Goal: Task Accomplishment & Management: Manage account settings

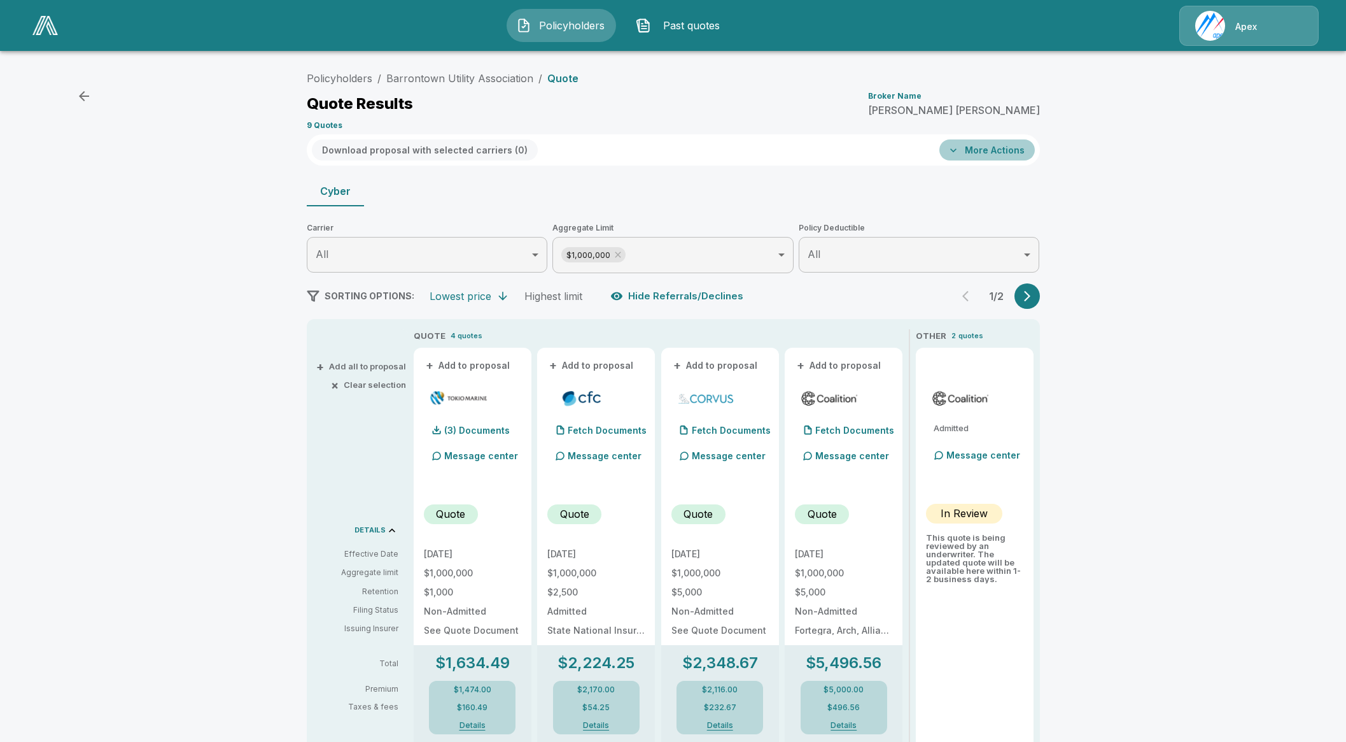
click at [1026, 151] on button "More Actions" at bounding box center [987, 149] width 95 height 21
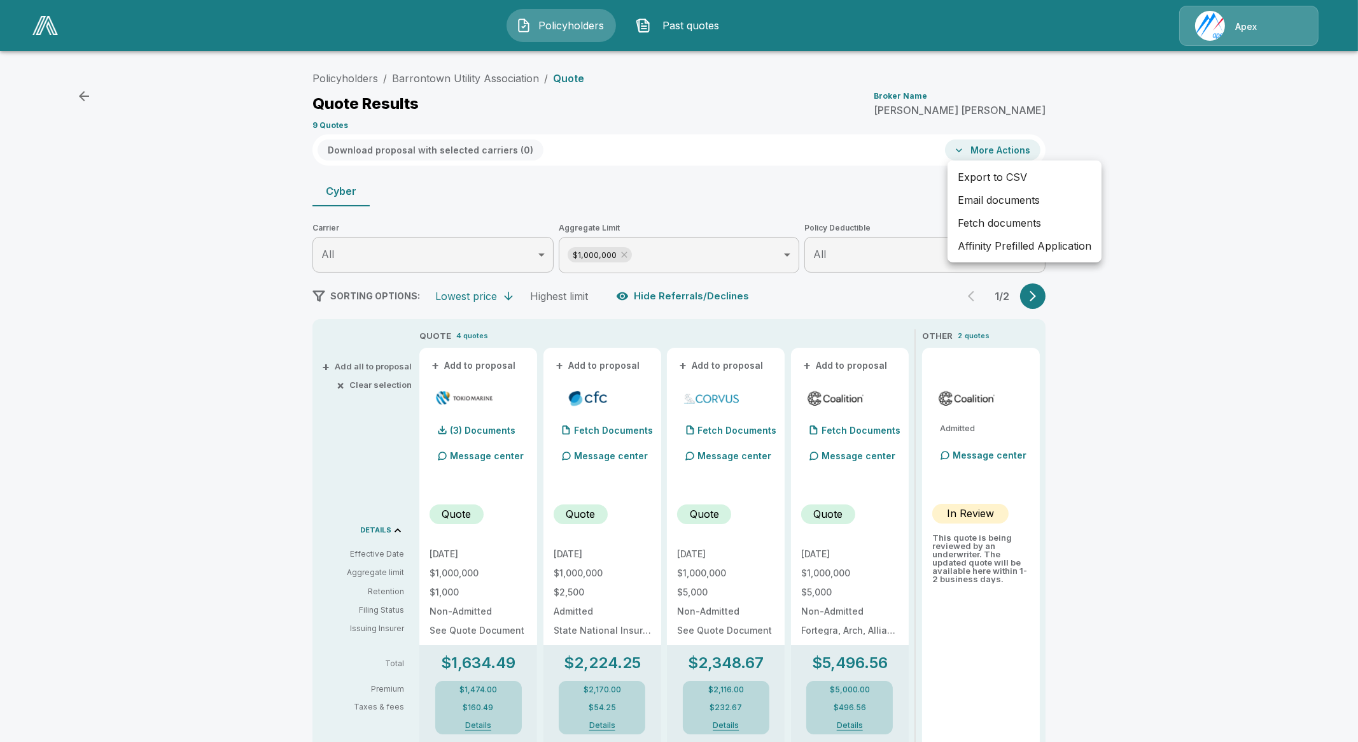
click at [809, 197] on div at bounding box center [679, 371] width 1358 height 742
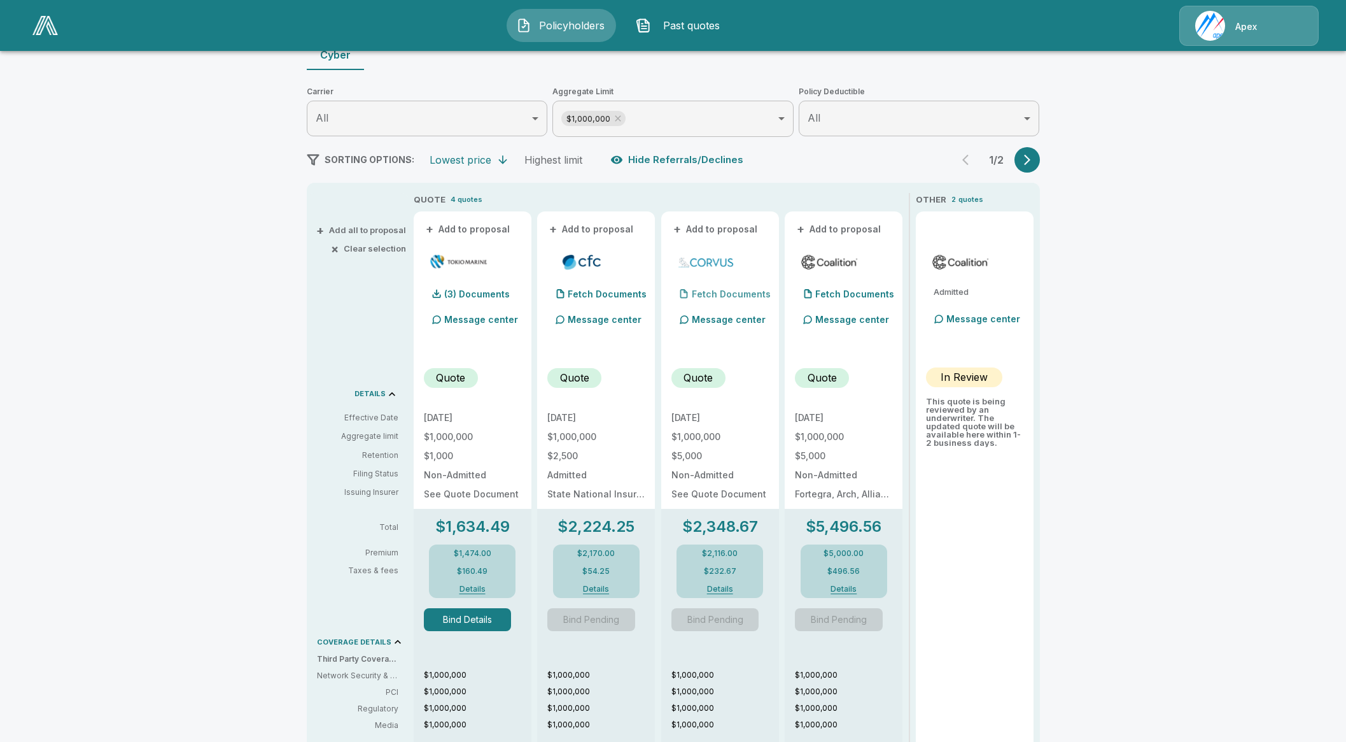
scroll to position [159, 0]
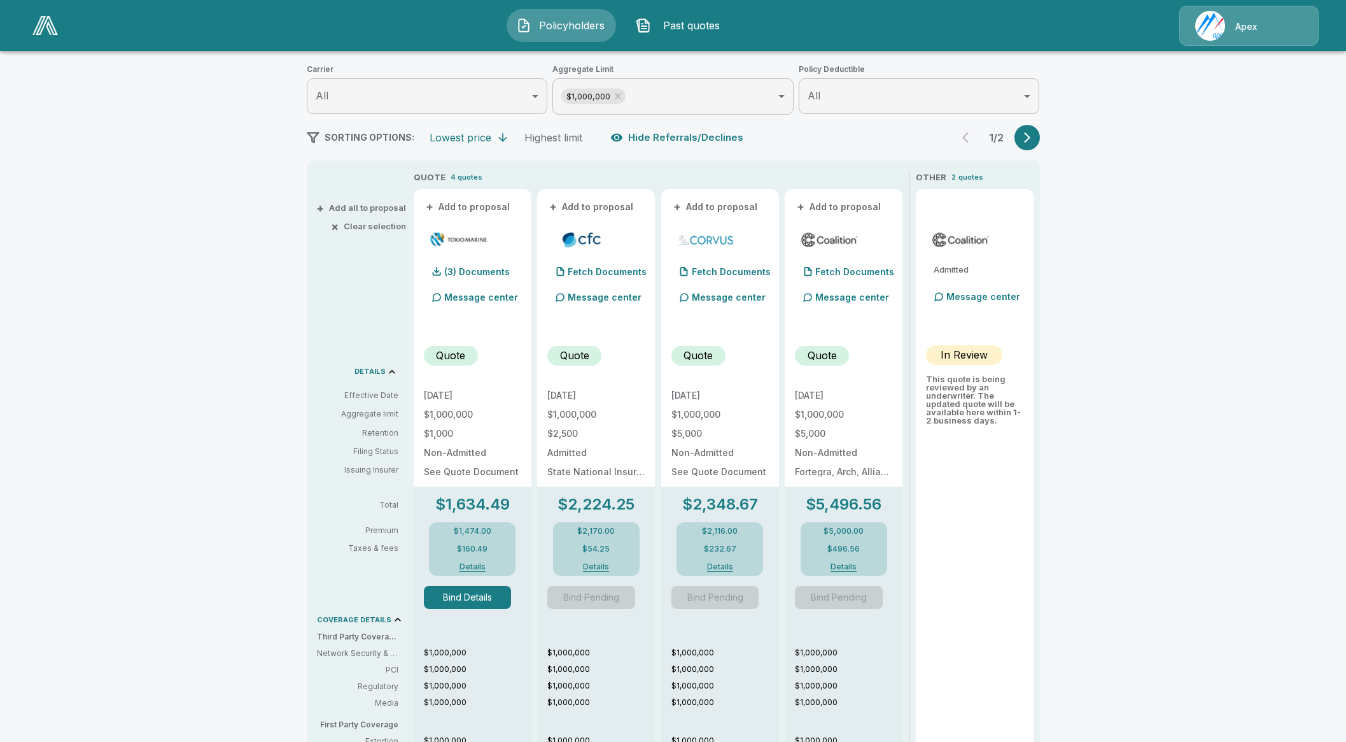
drag, startPoint x: 458, startPoint y: 581, endPoint x: 460, endPoint y: 588, distance: 7.5
click at [458, 581] on div "Bind Details" at bounding box center [472, 591] width 97 height 33
click at [463, 591] on button "Bind Details" at bounding box center [468, 597] width 88 height 23
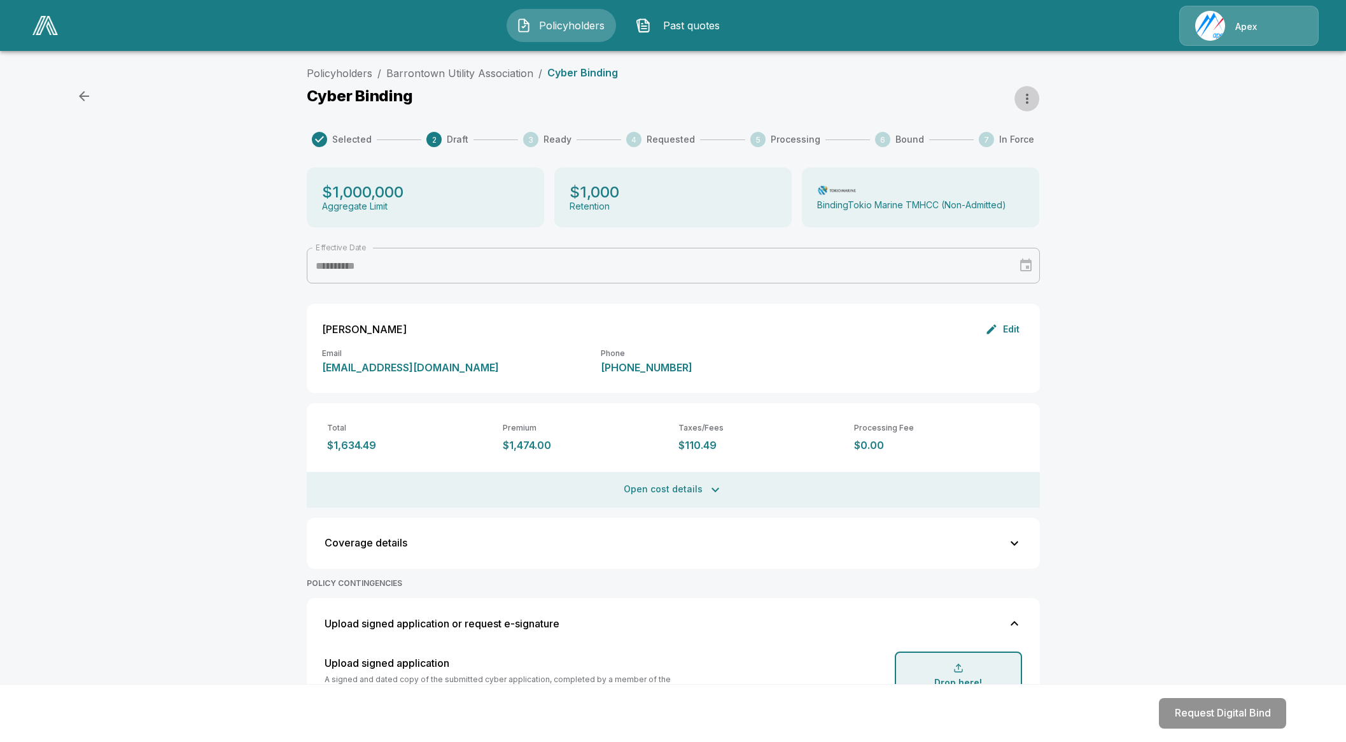
click at [1035, 99] on icon "button" at bounding box center [1027, 98] width 15 height 15
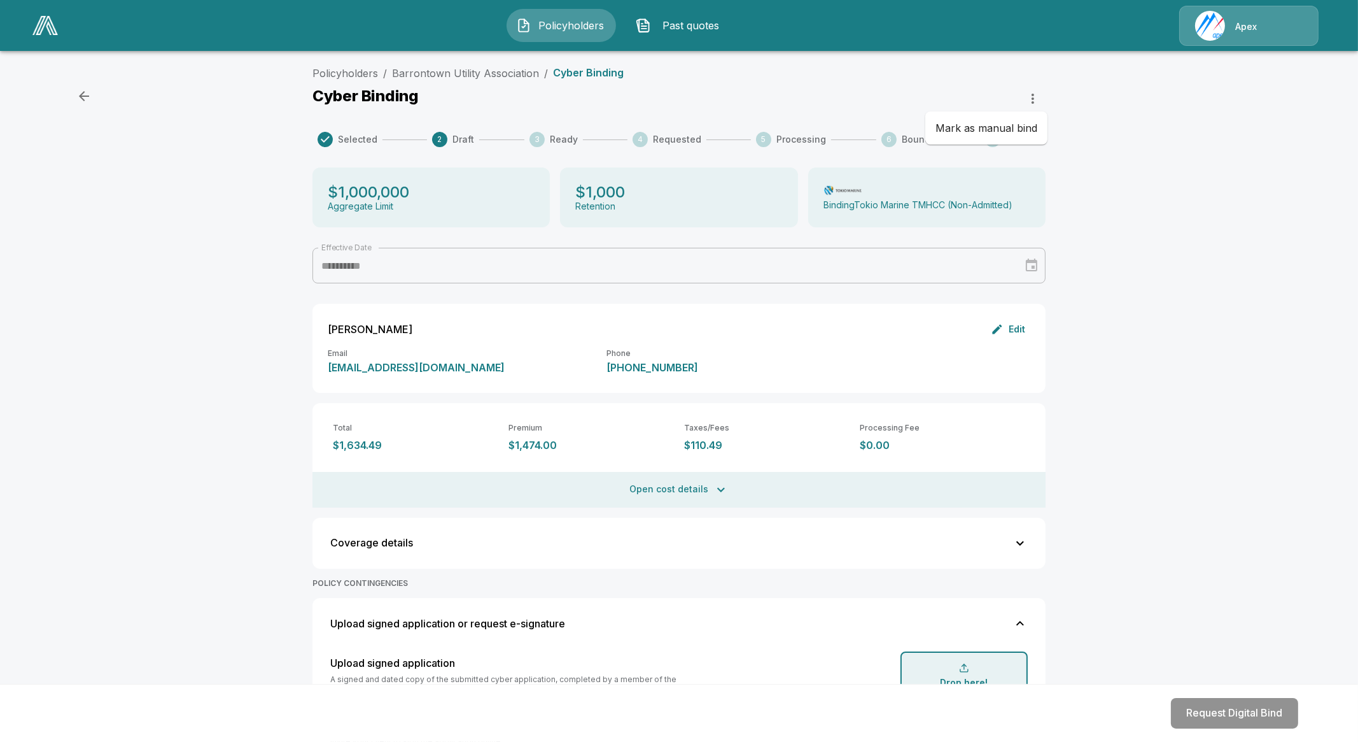
click at [1012, 125] on li "Mark as manual bind" at bounding box center [987, 127] width 122 height 23
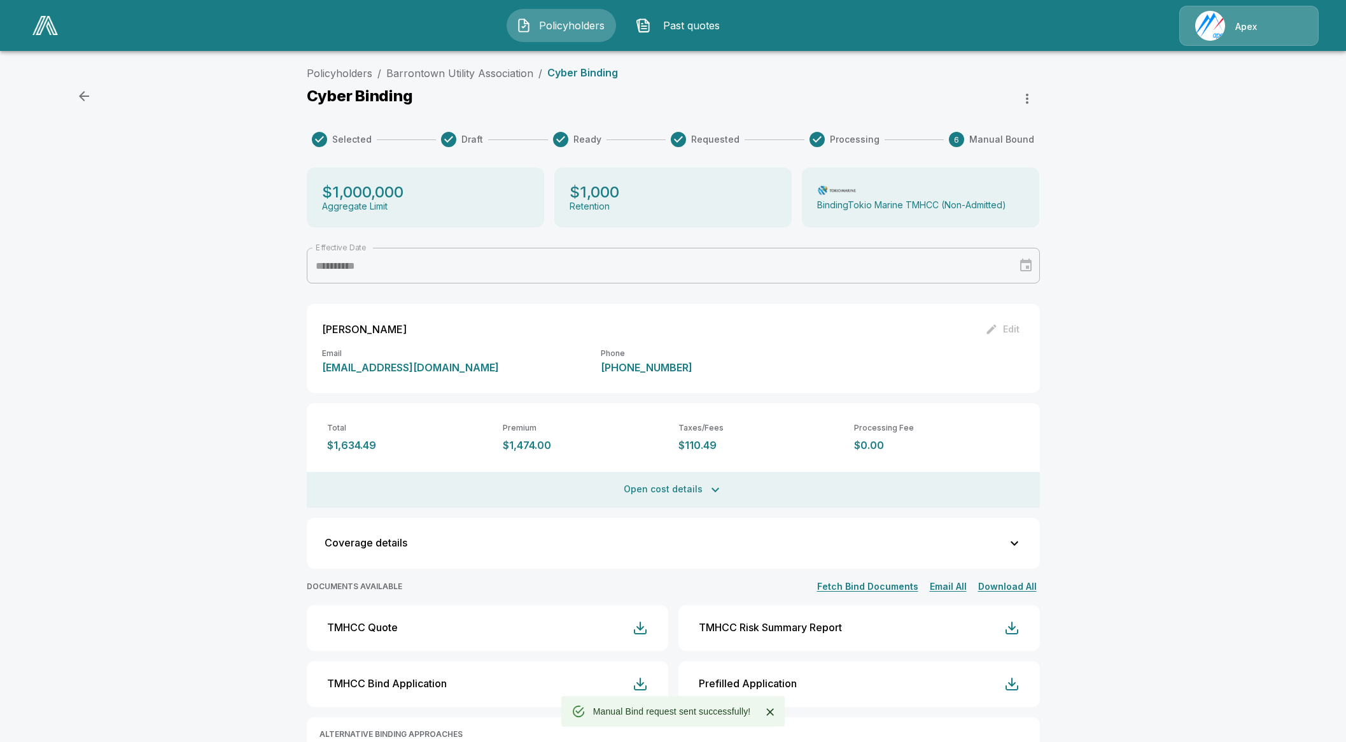
click at [1035, 99] on icon "button" at bounding box center [1027, 98] width 15 height 15
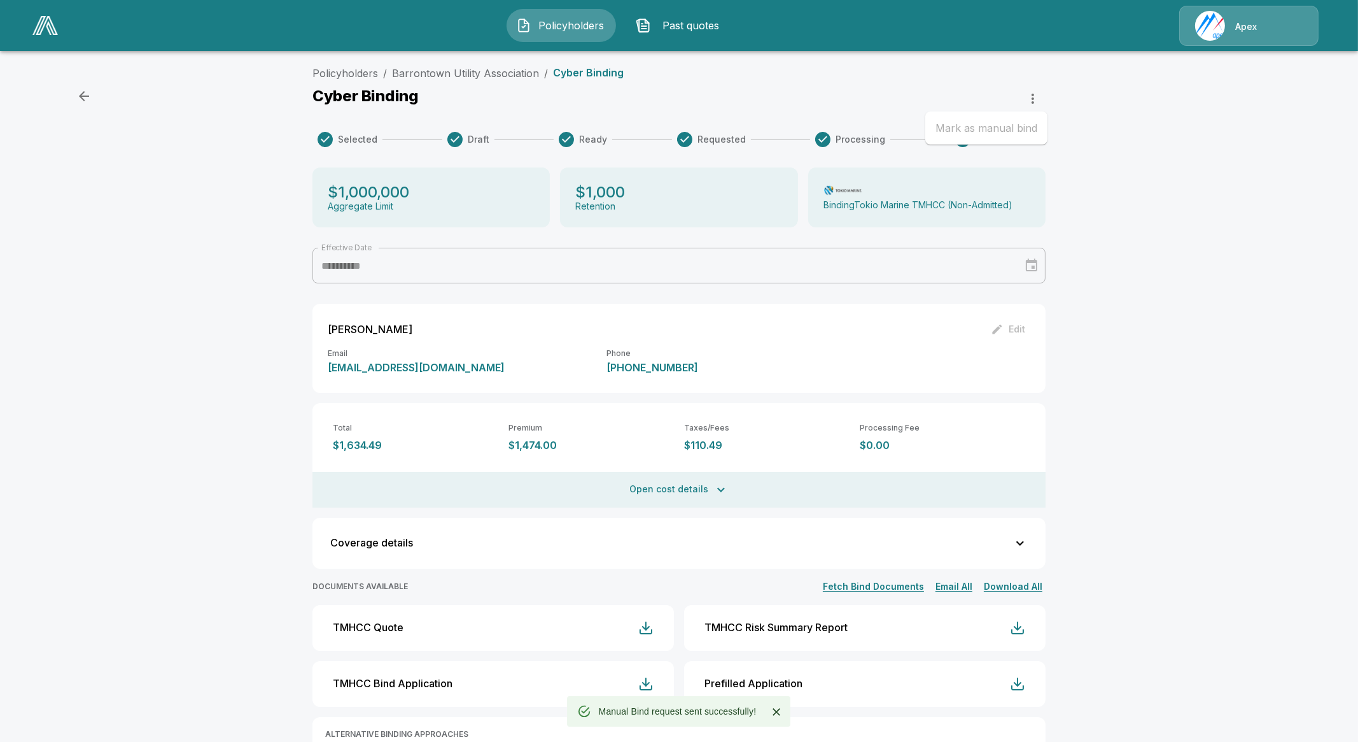
drag, startPoint x: 1114, startPoint y: 98, endPoint x: 1115, endPoint y: 91, distance: 7.0
click at [1114, 97] on div at bounding box center [679, 371] width 1358 height 742
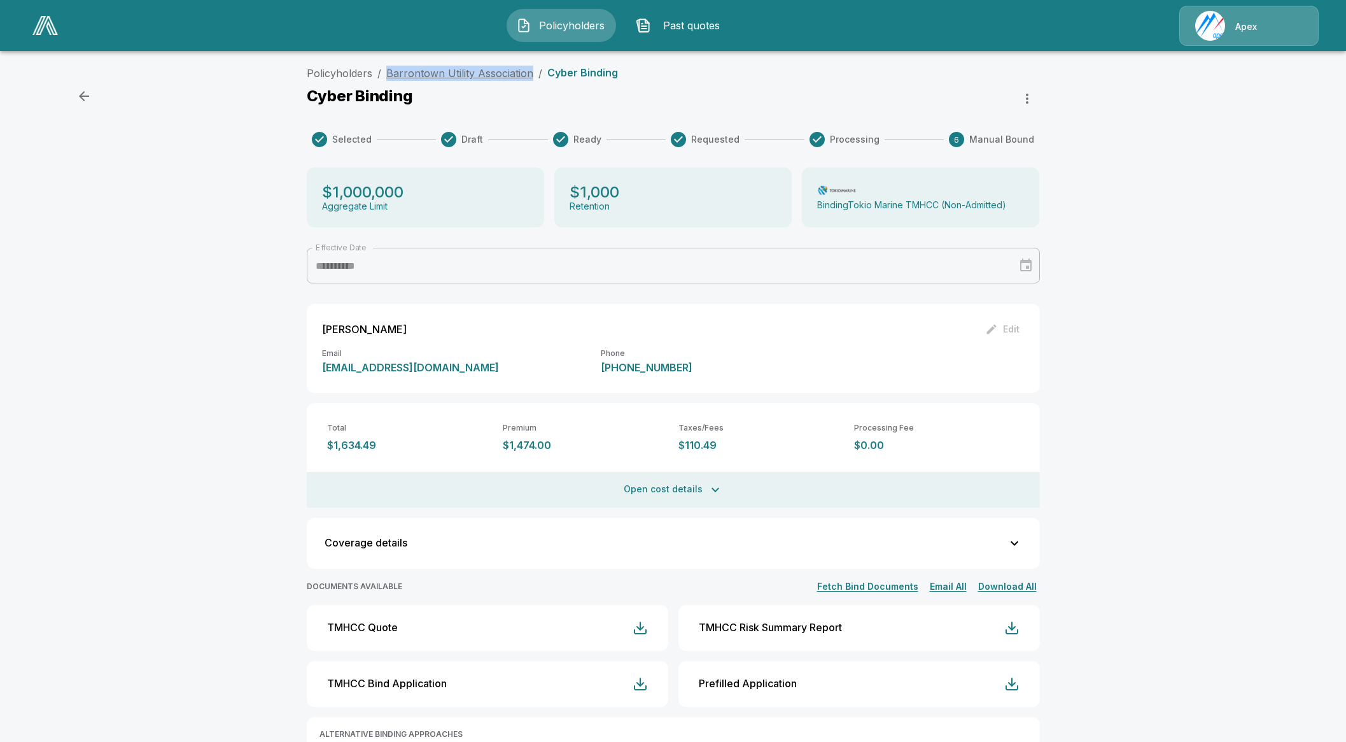
drag, startPoint x: 537, startPoint y: 76, endPoint x: 393, endPoint y: 78, distance: 143.9
click at [393, 78] on ol "Policyholders / Barrontown Utility Association / Cyber Binding" at bounding box center [462, 73] width 311 height 15
copy link "Barrontown Utility Association"
drag, startPoint x: 554, startPoint y: 444, endPoint x: 505, endPoint y: 442, distance: 49.0
click at [505, 442] on div "Total $1,634.49 Premium $1,474.00 Taxes/Fees $110.49 Processing Fee $0.00" at bounding box center [673, 427] width 733 height 48
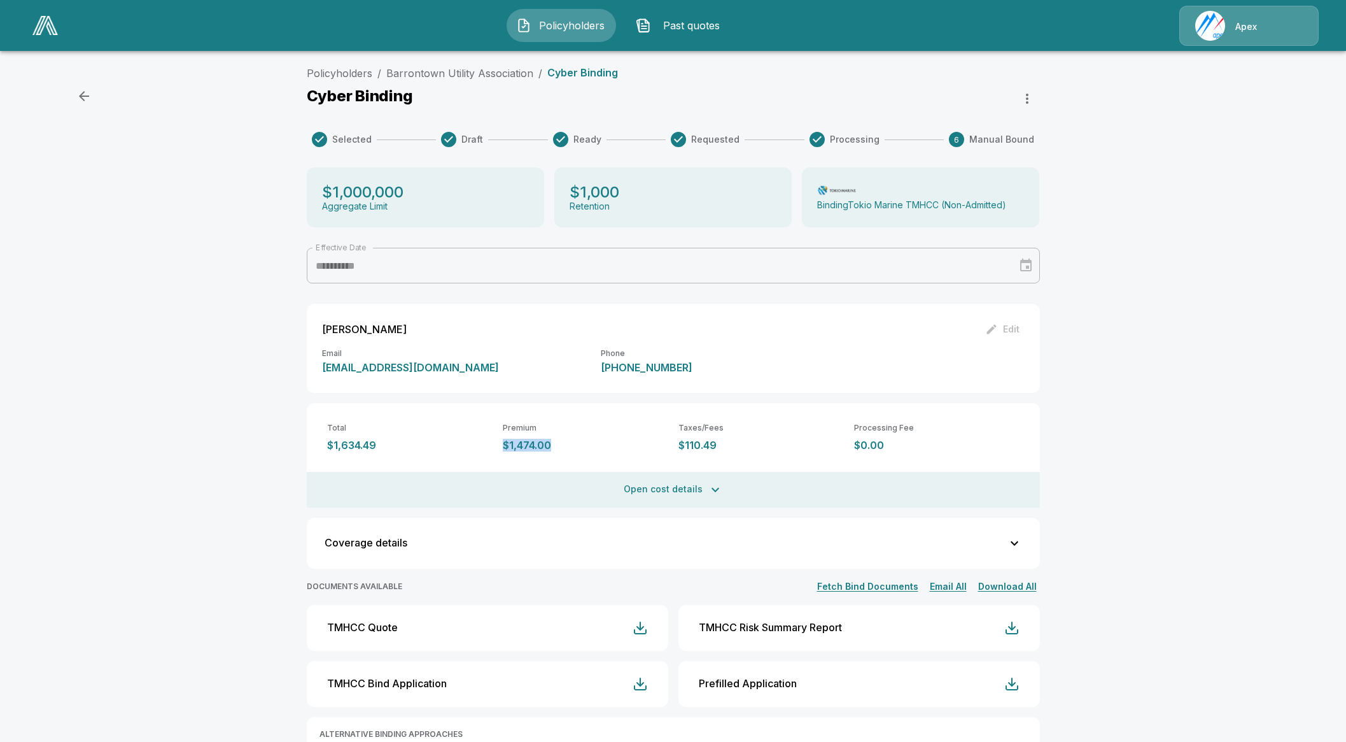
copy p "$1,474.00"
click at [697, 477] on button "Open cost details" at bounding box center [673, 490] width 733 height 36
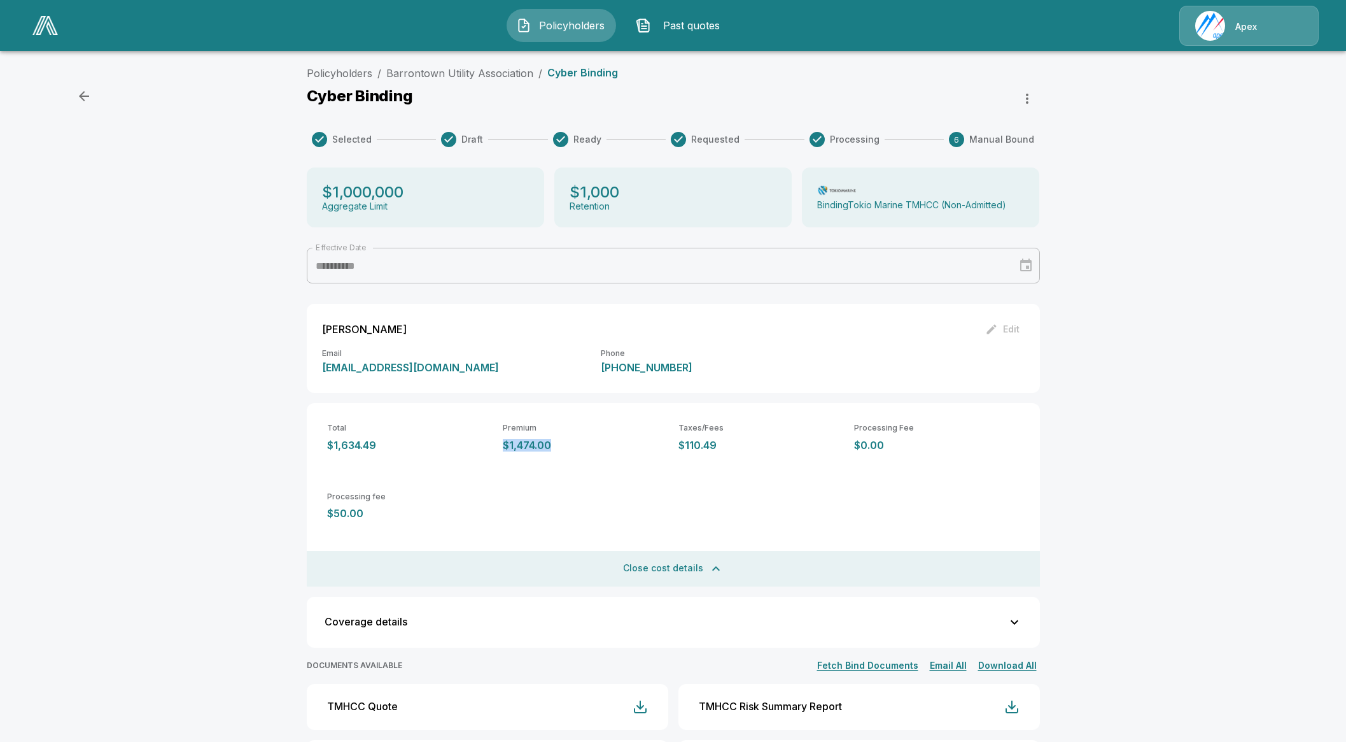
click at [679, 565] on button "Close cost details" at bounding box center [673, 569] width 733 height 36
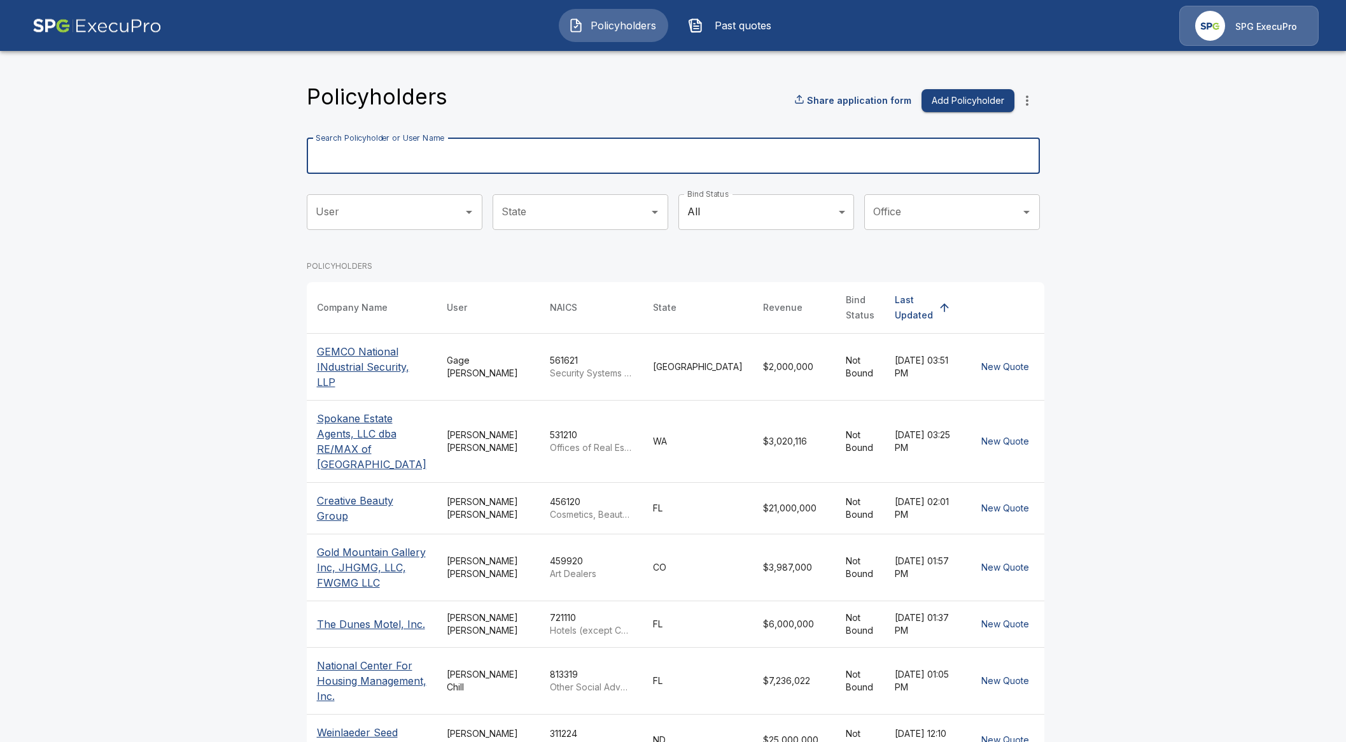
click at [405, 157] on input "Search Policyholder or User Name" at bounding box center [666, 156] width 719 height 36
type input "*****"
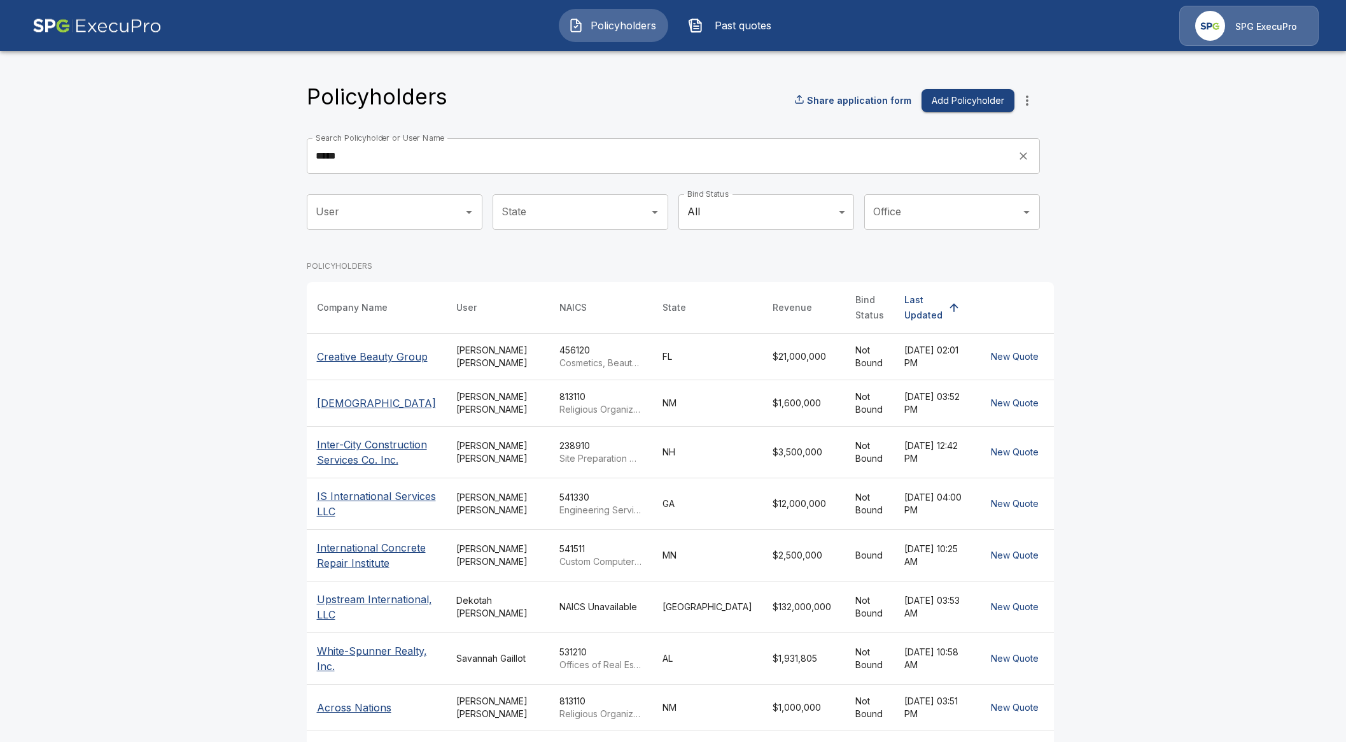
click at [444, 167] on input "*****" at bounding box center [658, 156] width 702 height 36
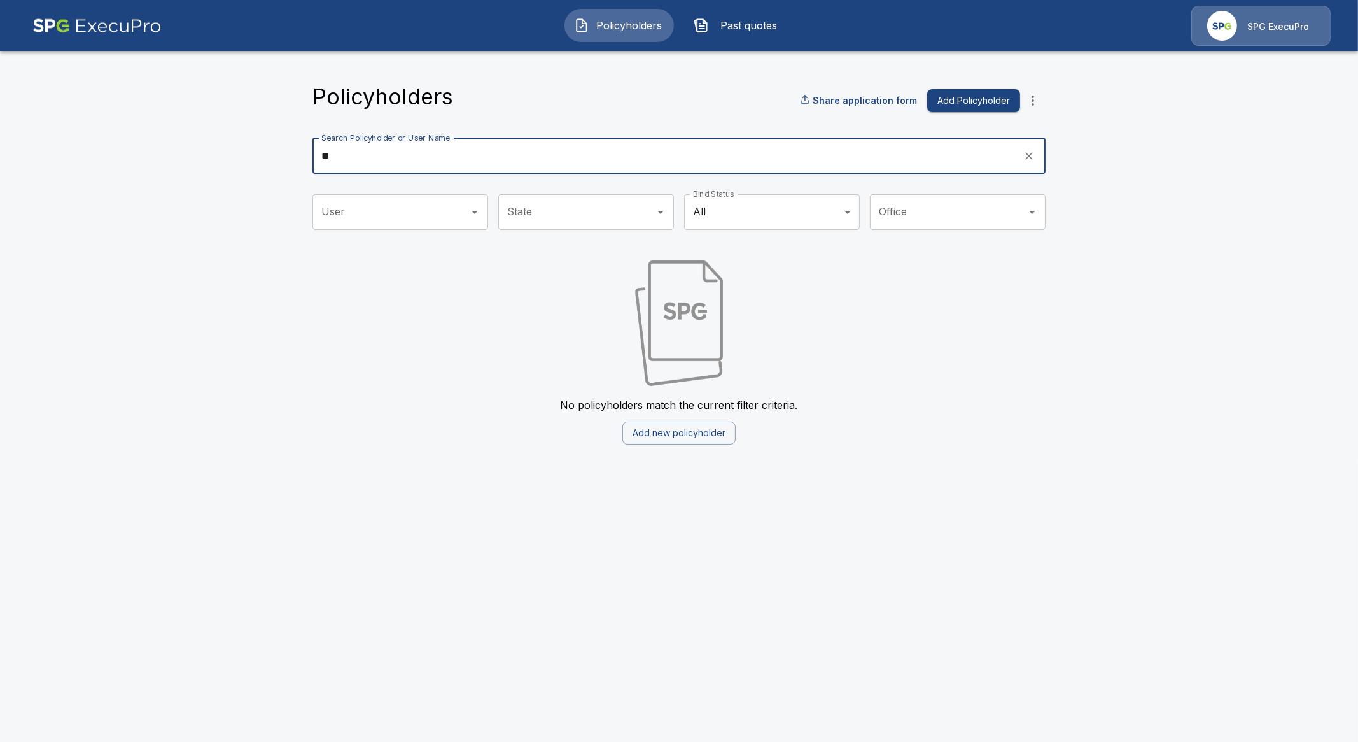
type input "*"
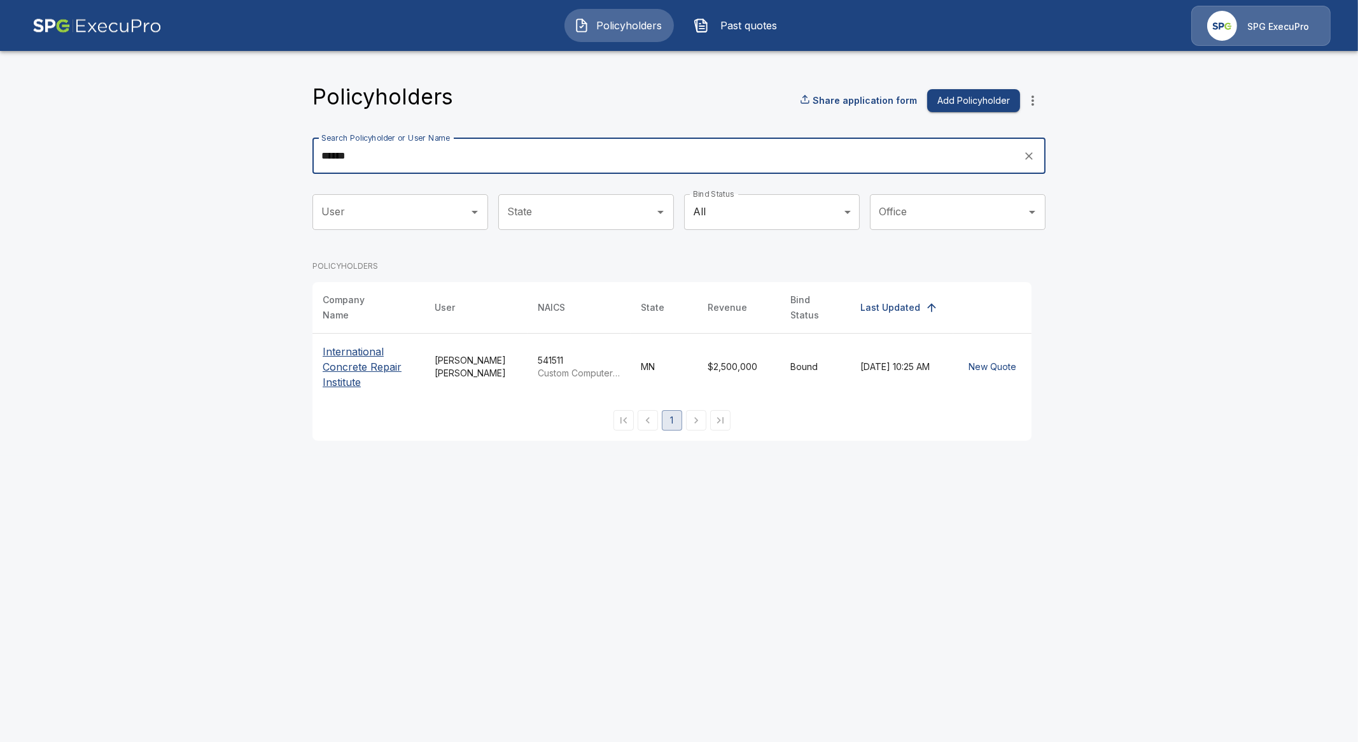
type input "******"
click at [341, 344] on p "International Concrete Repair Institute" at bounding box center [369, 367] width 92 height 46
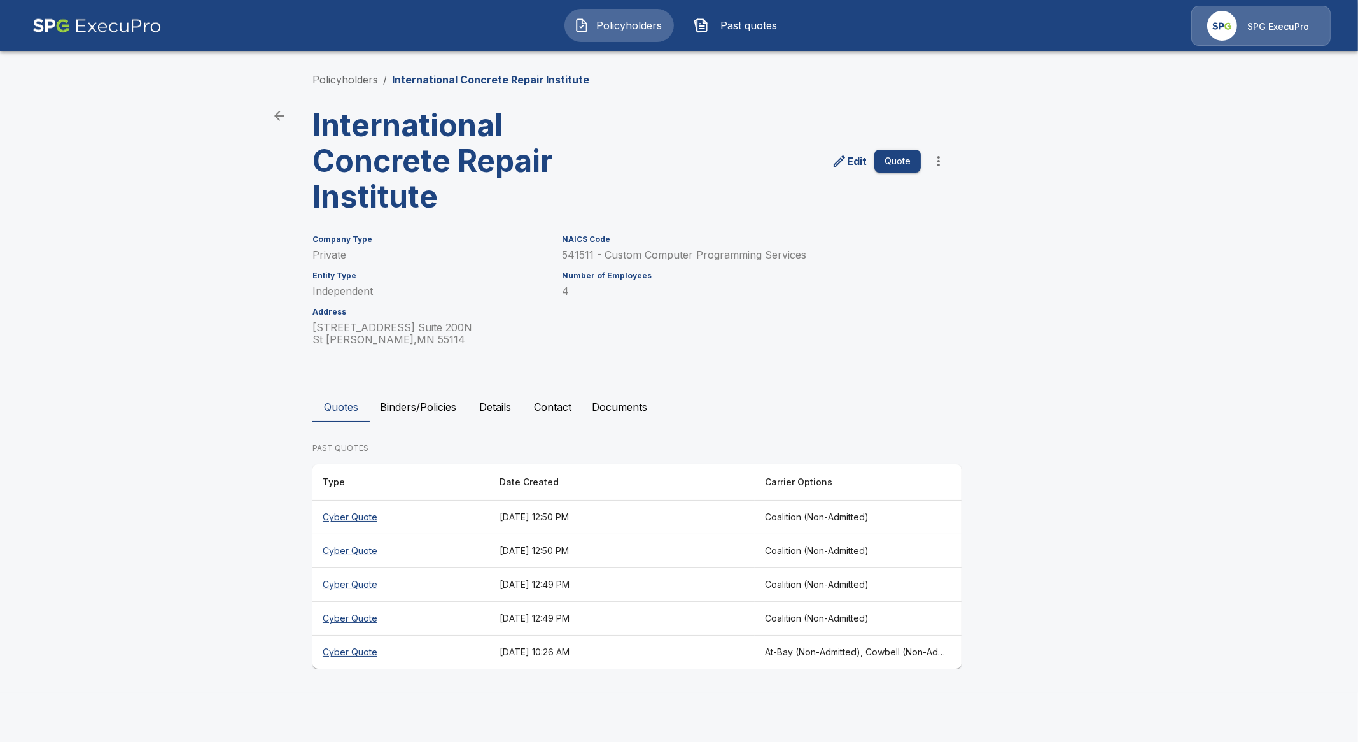
click at [423, 399] on button "Binders/Policies" at bounding box center [418, 407] width 97 height 31
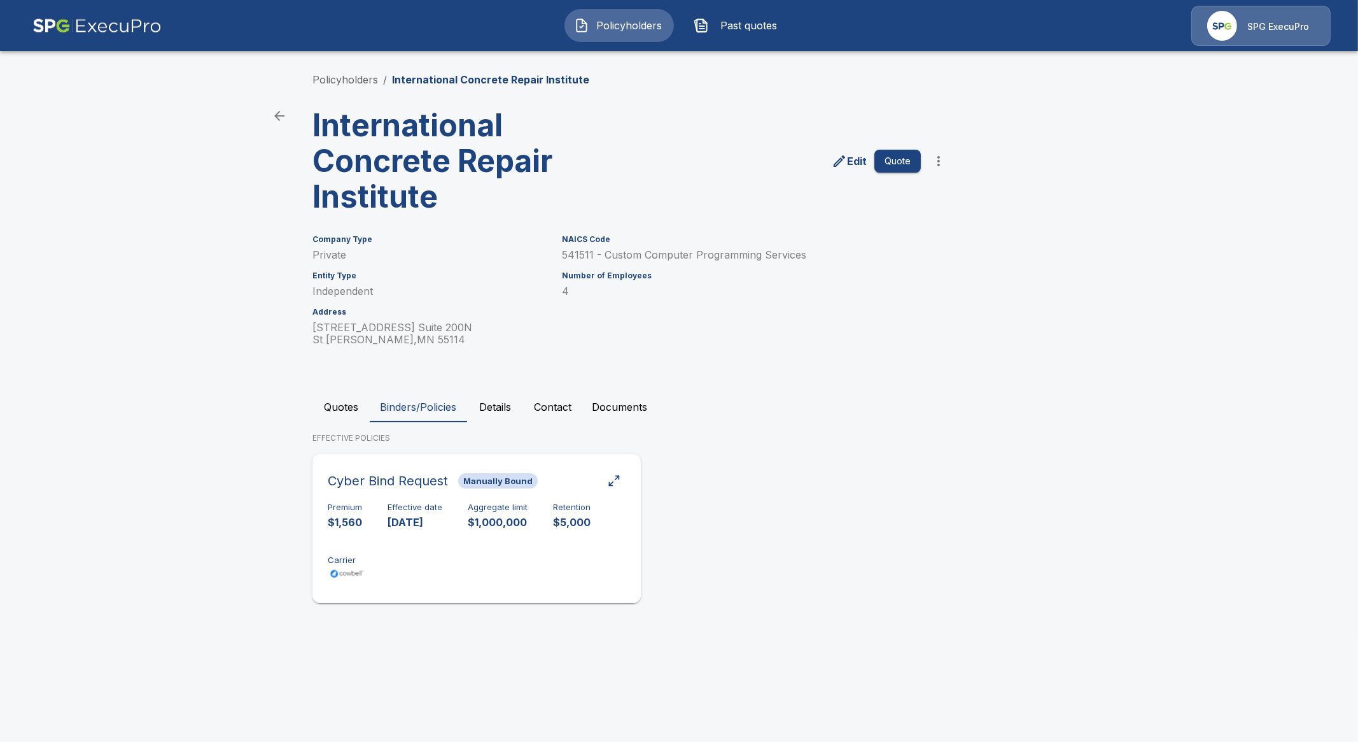
click at [396, 513] on div "Effective date 8/4/2025" at bounding box center [415, 515] width 55 height 27
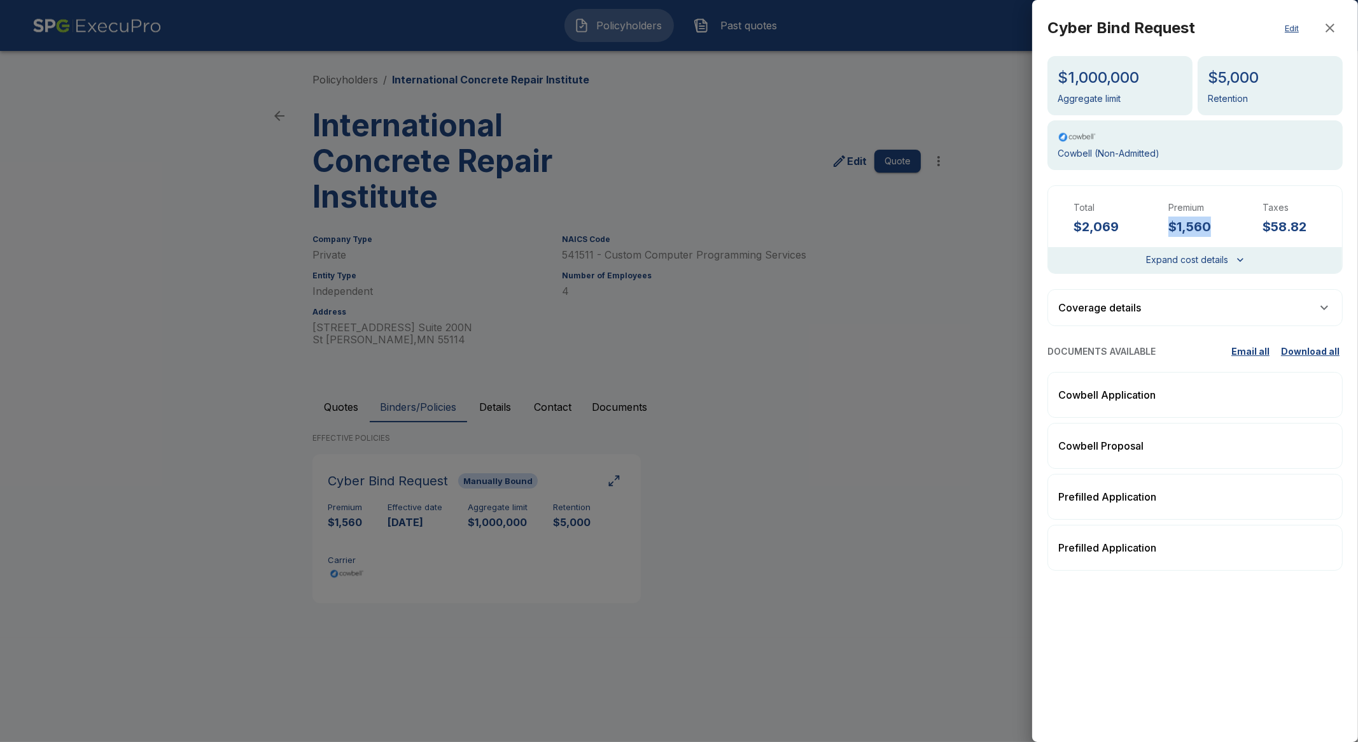
drag, startPoint x: 1210, startPoint y: 230, endPoint x: 1171, endPoint y: 232, distance: 38.2
click at [1171, 232] on h6 "$1,560" at bounding box center [1196, 226] width 54 height 20
copy h6 "$1,560"
click at [1208, 257] on button "Expand cost details" at bounding box center [1195, 260] width 97 height 16
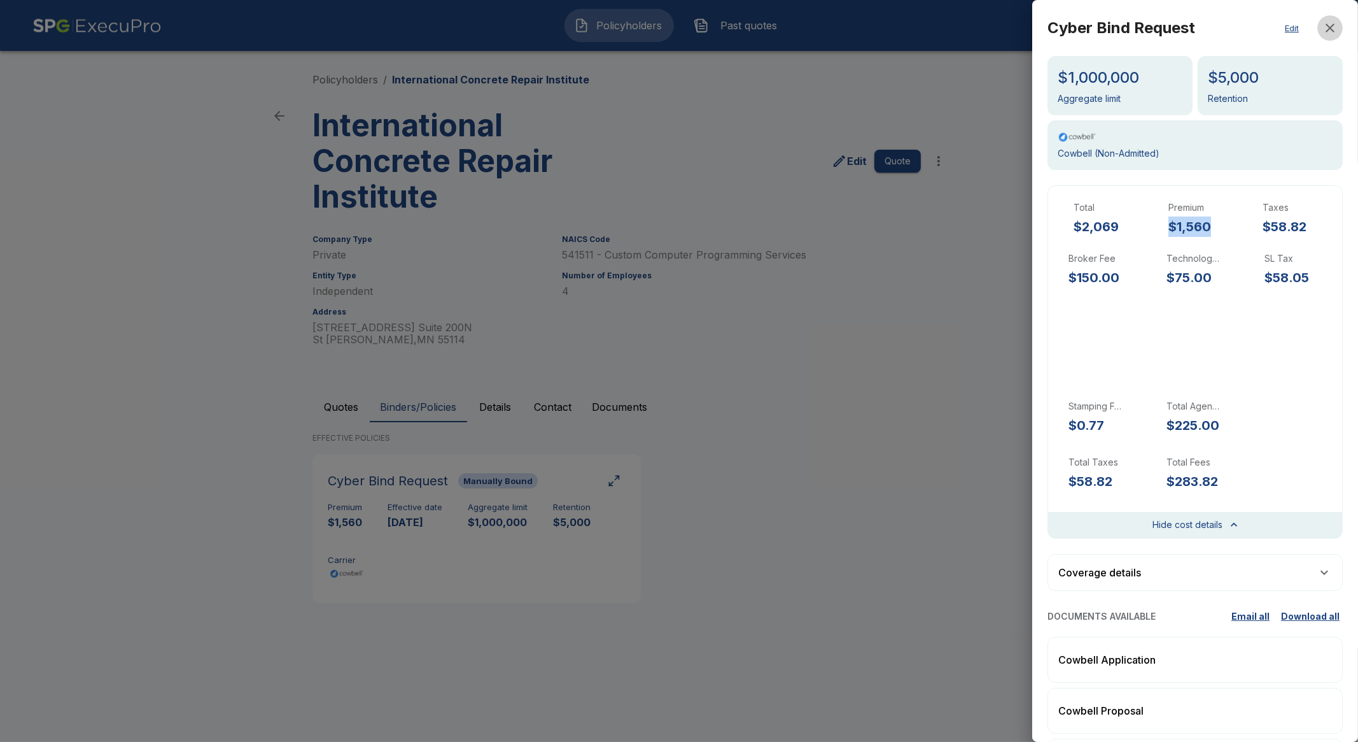
click at [1323, 20] on icon "button" at bounding box center [1330, 27] width 15 height 15
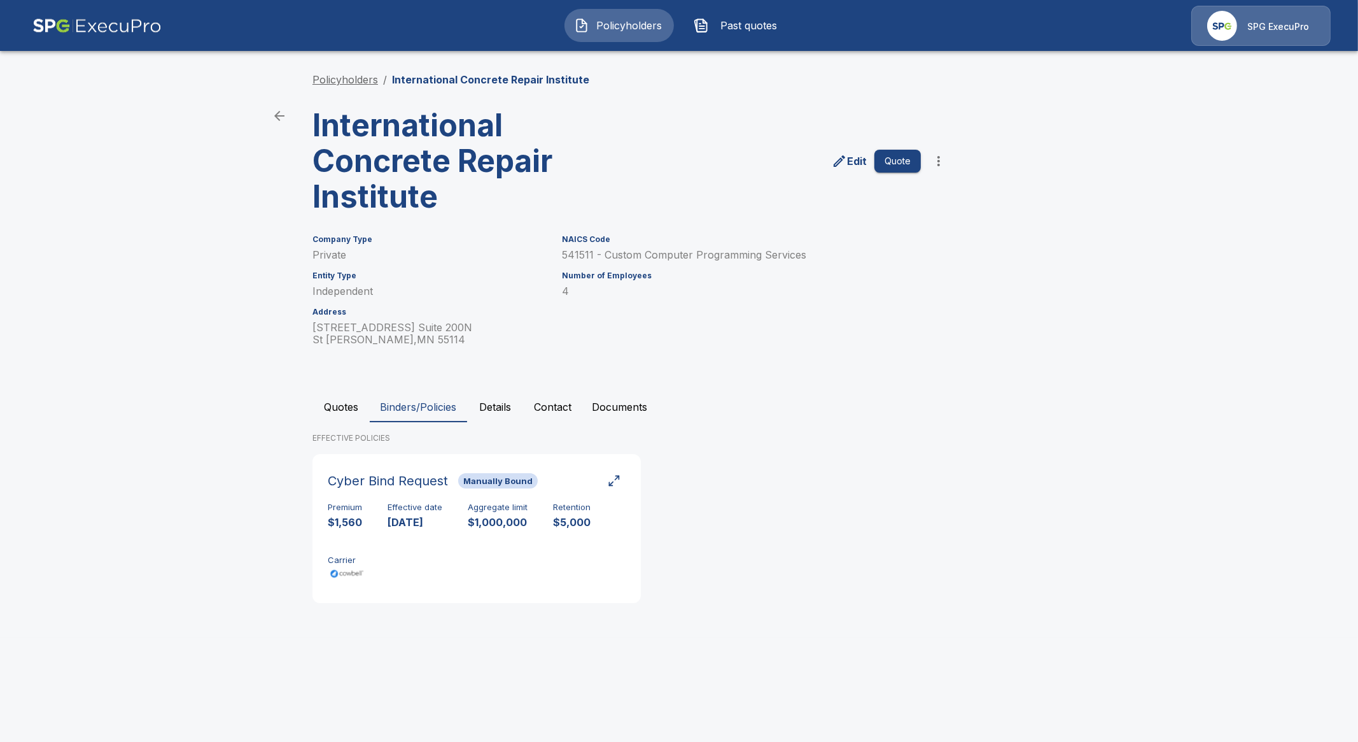
click at [328, 81] on link "Policyholders" at bounding box center [346, 79] width 66 height 13
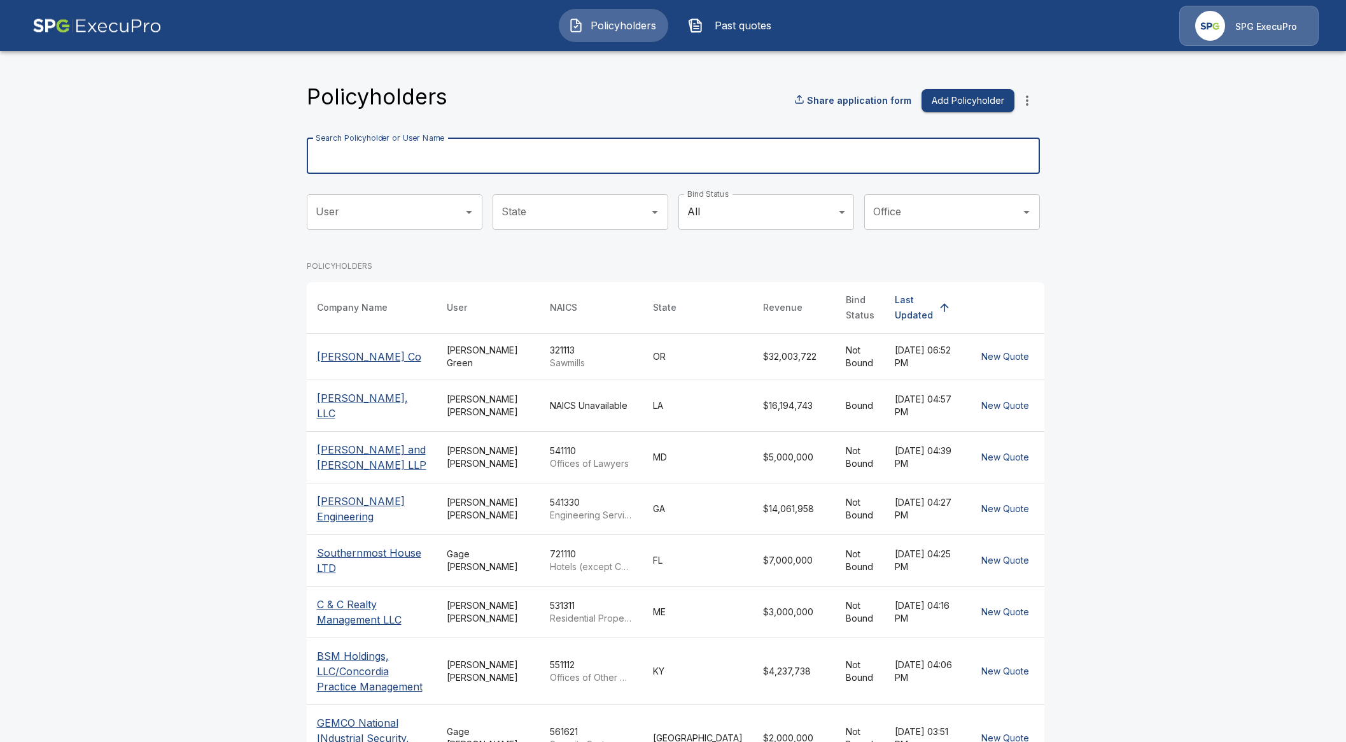
click at [408, 148] on div "Search Policyholder or User Name Search Policyholder or User Name" at bounding box center [673, 156] width 733 height 36
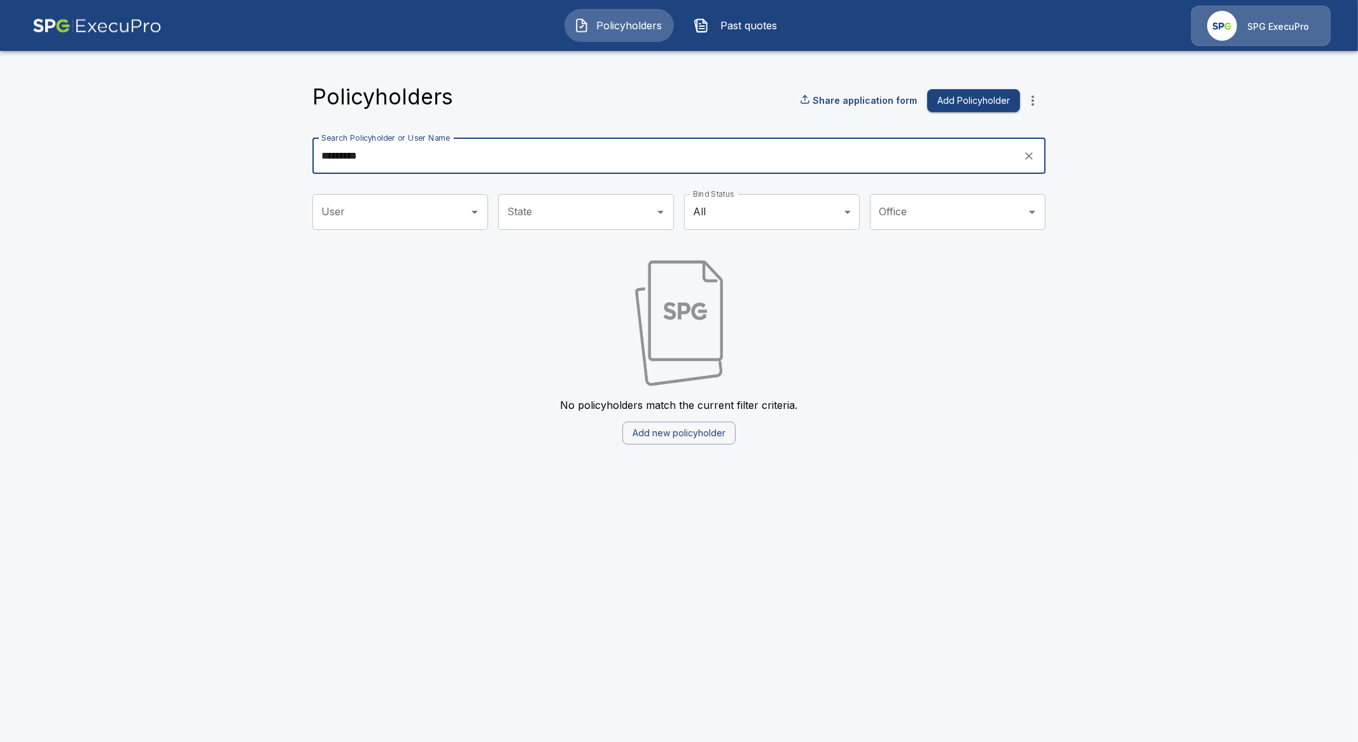
click at [341, 148] on input "*********" at bounding box center [664, 156] width 702 height 36
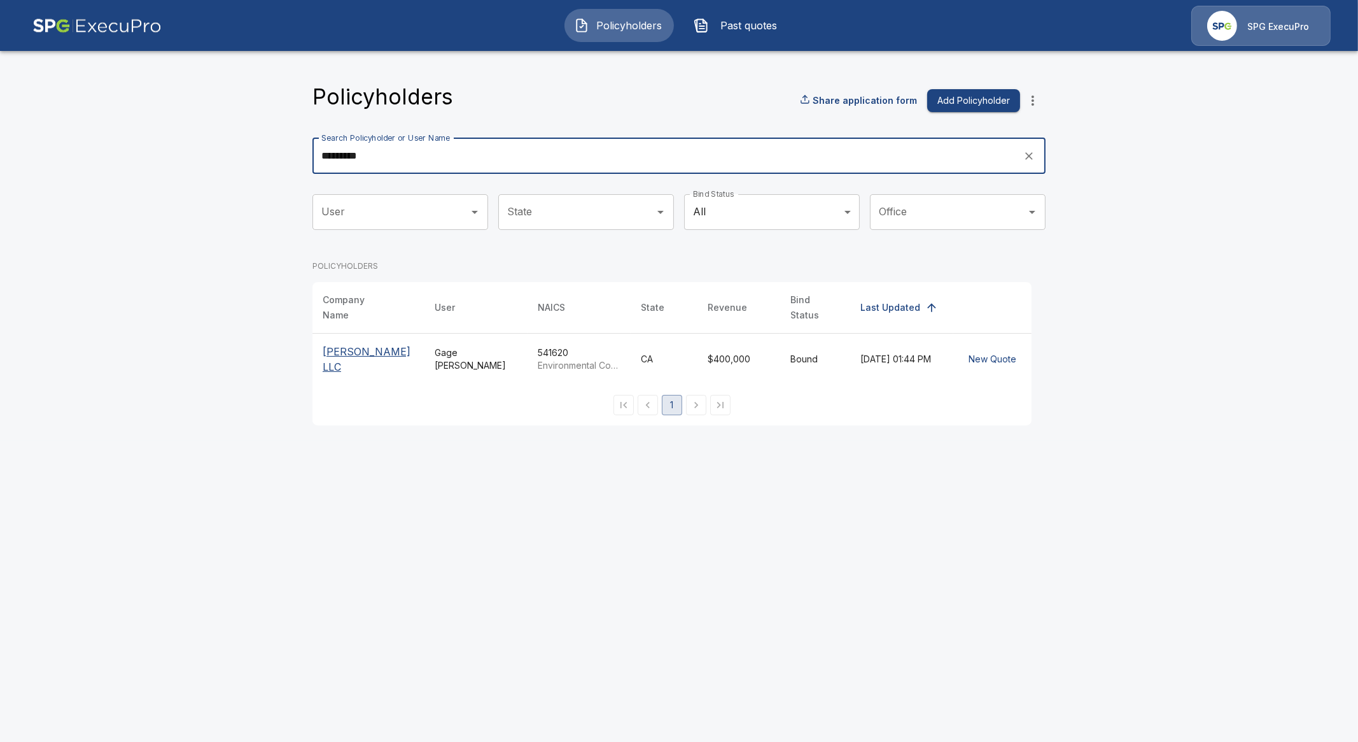
type input "*********"
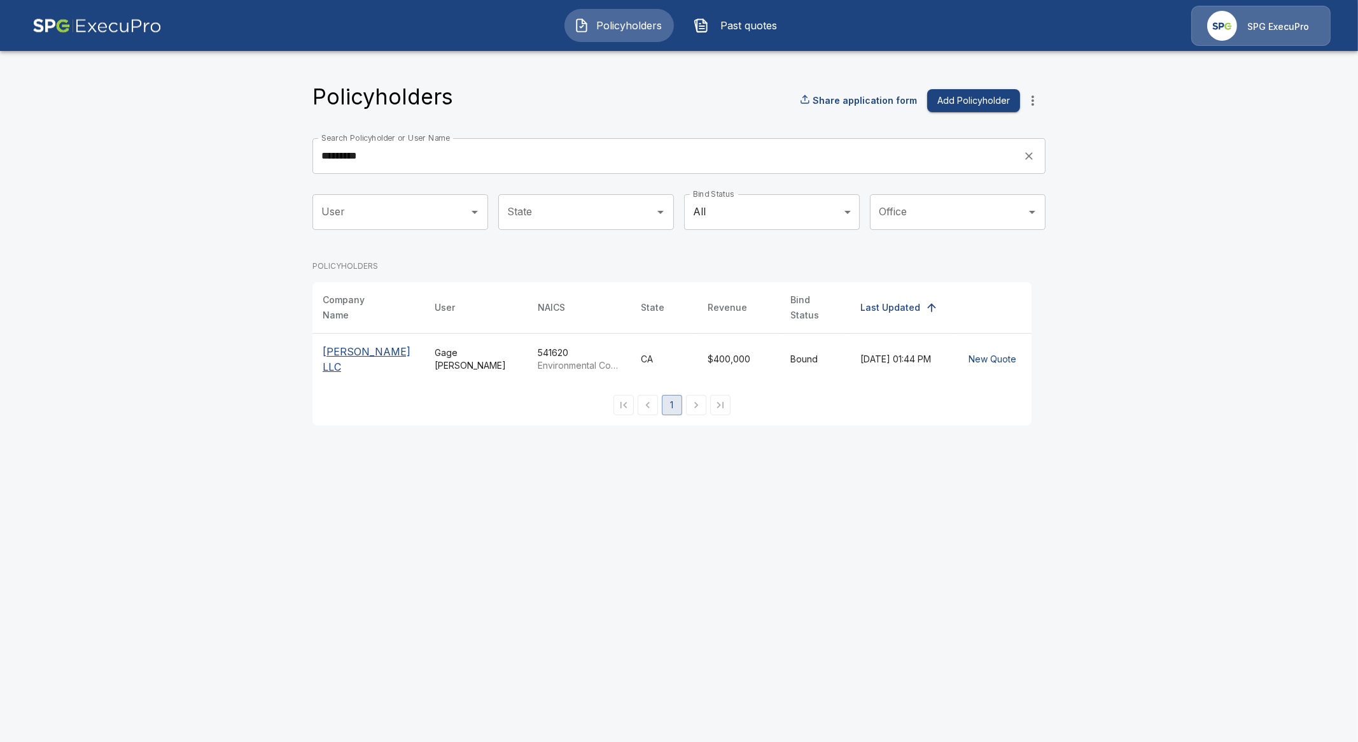
click at [387, 351] on p "Michael Gross LLC" at bounding box center [369, 359] width 92 height 31
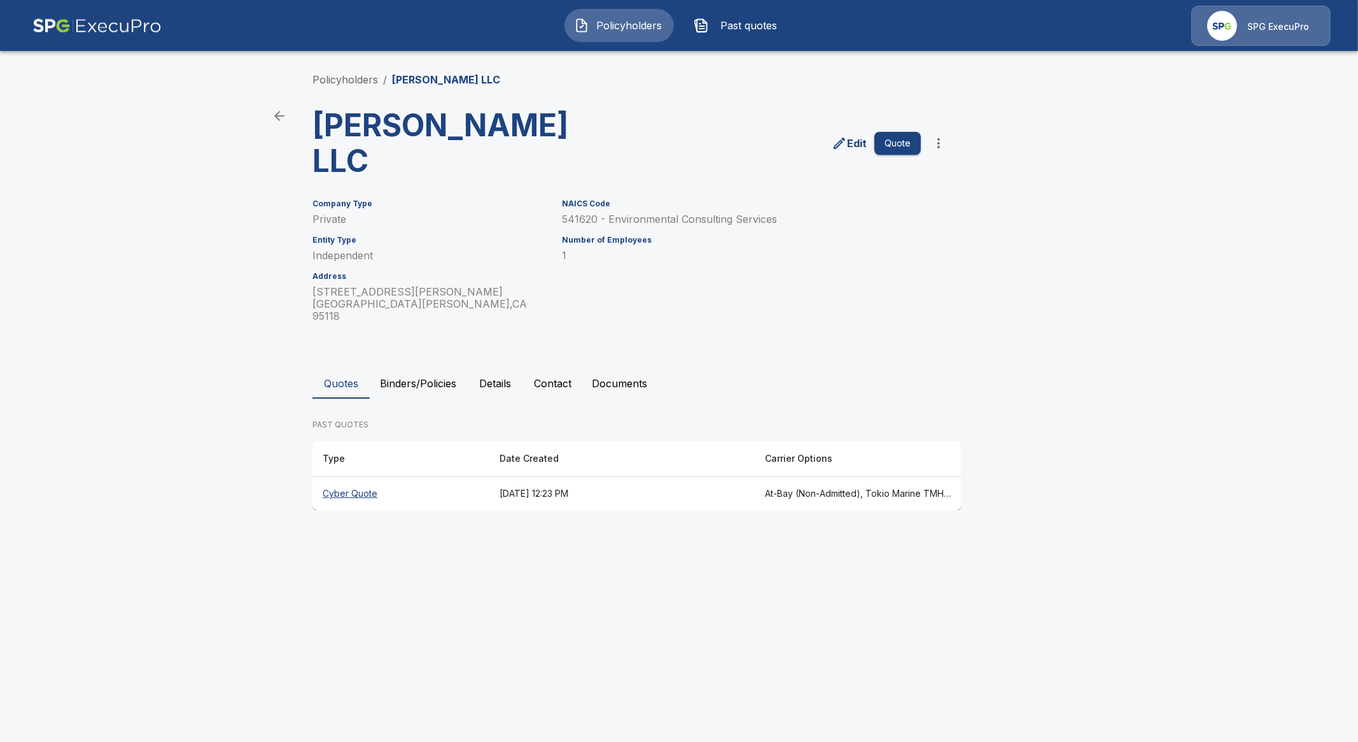
click at [351, 477] on th "Cyber Quote" at bounding box center [401, 494] width 177 height 34
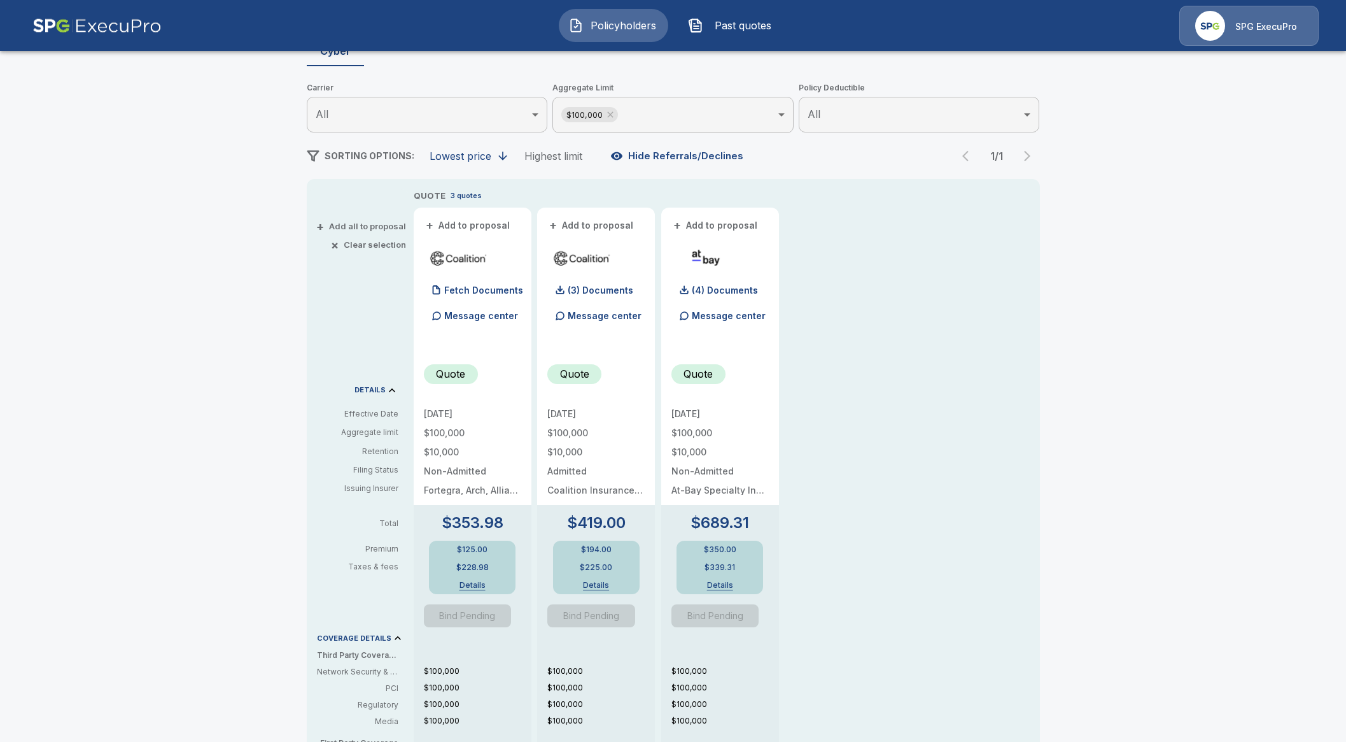
scroll to position [239, 0]
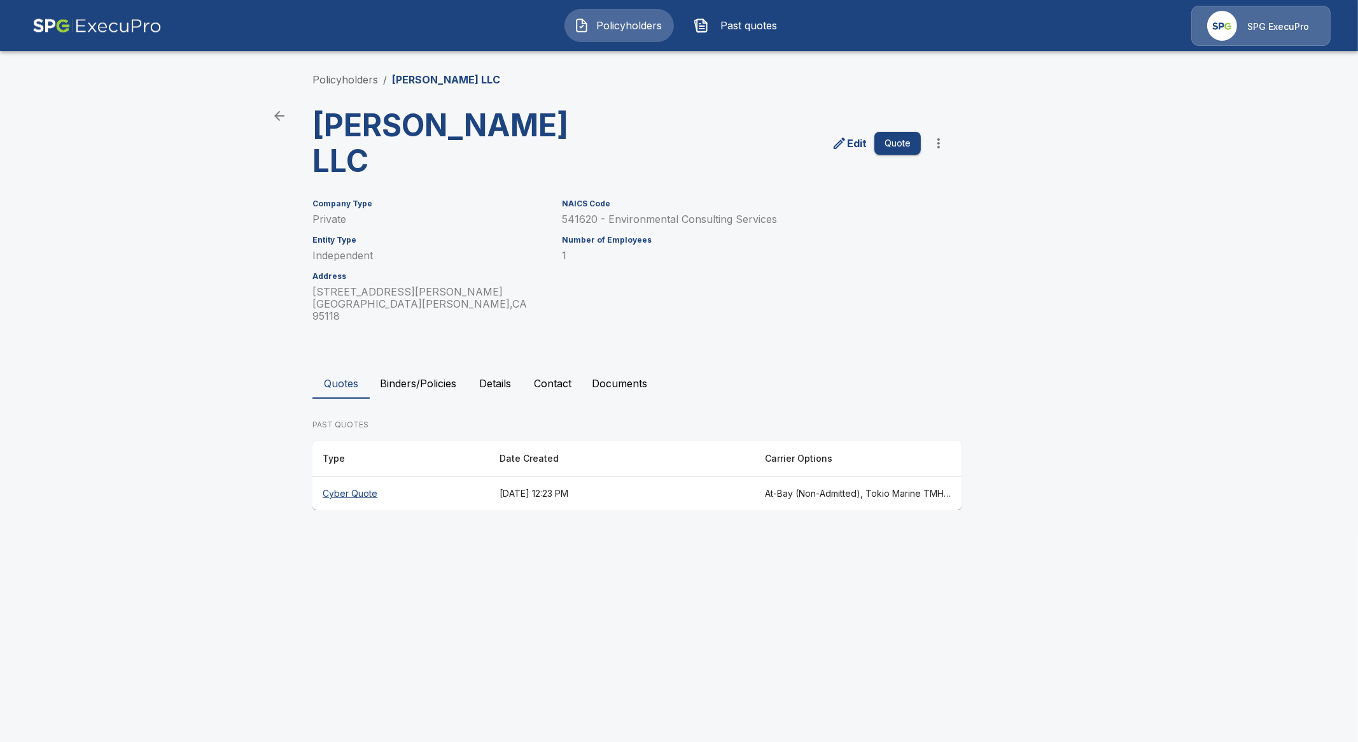
click at [416, 368] on button "Binders/Policies" at bounding box center [418, 383] width 97 height 31
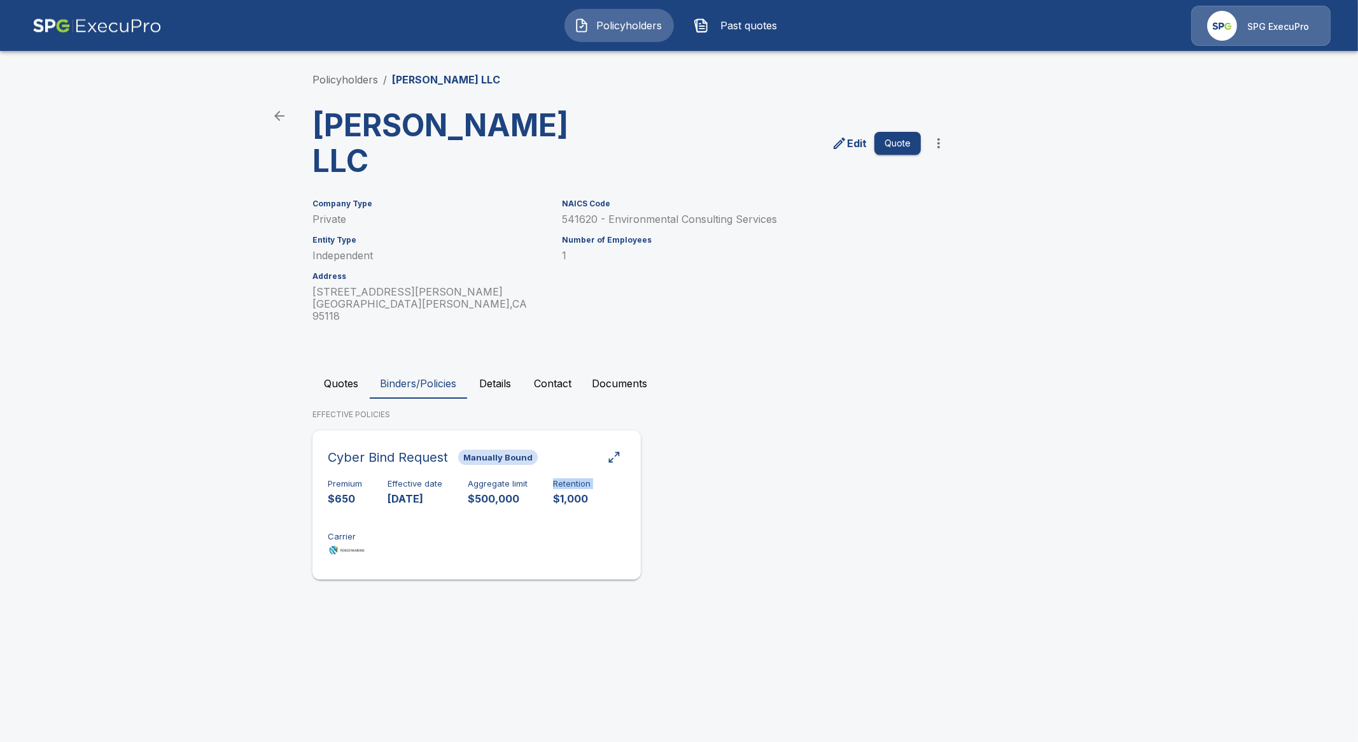
click at [539, 485] on div "Premium $650 Effective date 8/15/2025 Aggregate limit $500,000 Retention $1,000…" at bounding box center [477, 519] width 298 height 80
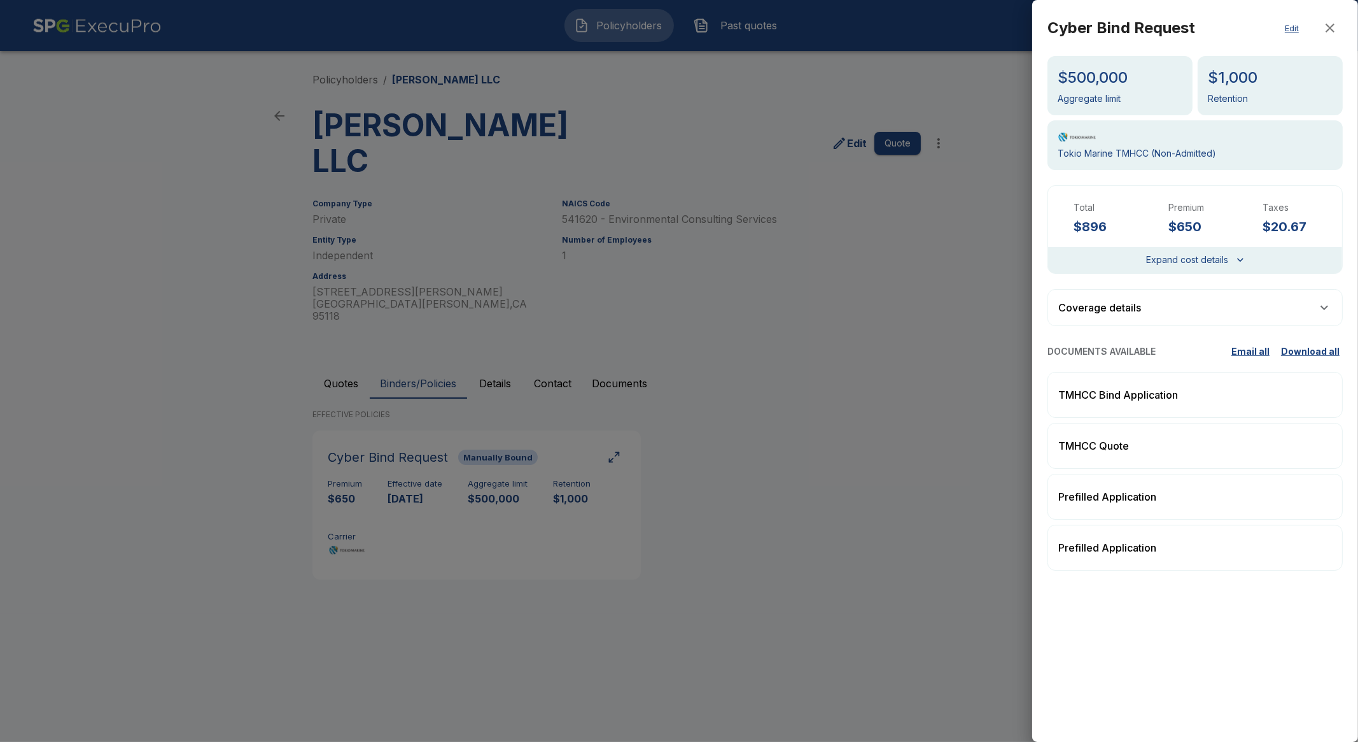
drag, startPoint x: 1202, startPoint y: 242, endPoint x: 1204, endPoint y: 253, distance: 11.7
click at [1202, 243] on div "Premium $650" at bounding box center [1196, 224] width 74 height 46
click at [1206, 256] on button "Expand cost details" at bounding box center [1195, 260] width 97 height 16
